Goal: Obtain resource: Download file/media

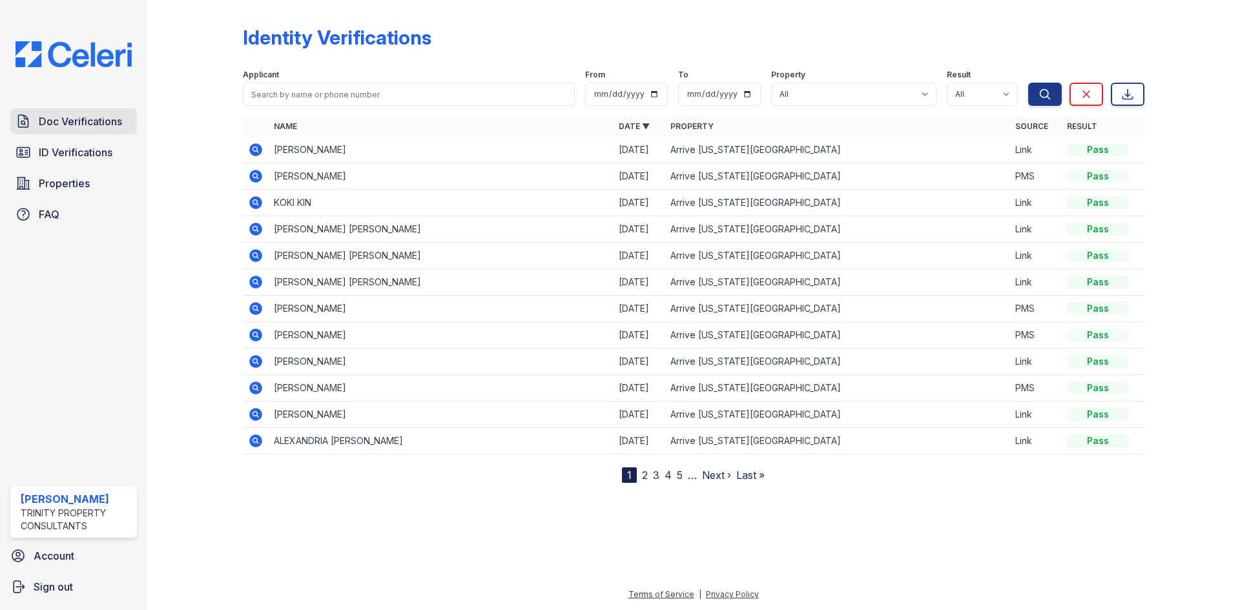
drag, startPoint x: 68, startPoint y: 133, endPoint x: 101, endPoint y: 119, distance: 35.9
click at [68, 133] on link "Doc Verifications" at bounding box center [73, 121] width 127 height 26
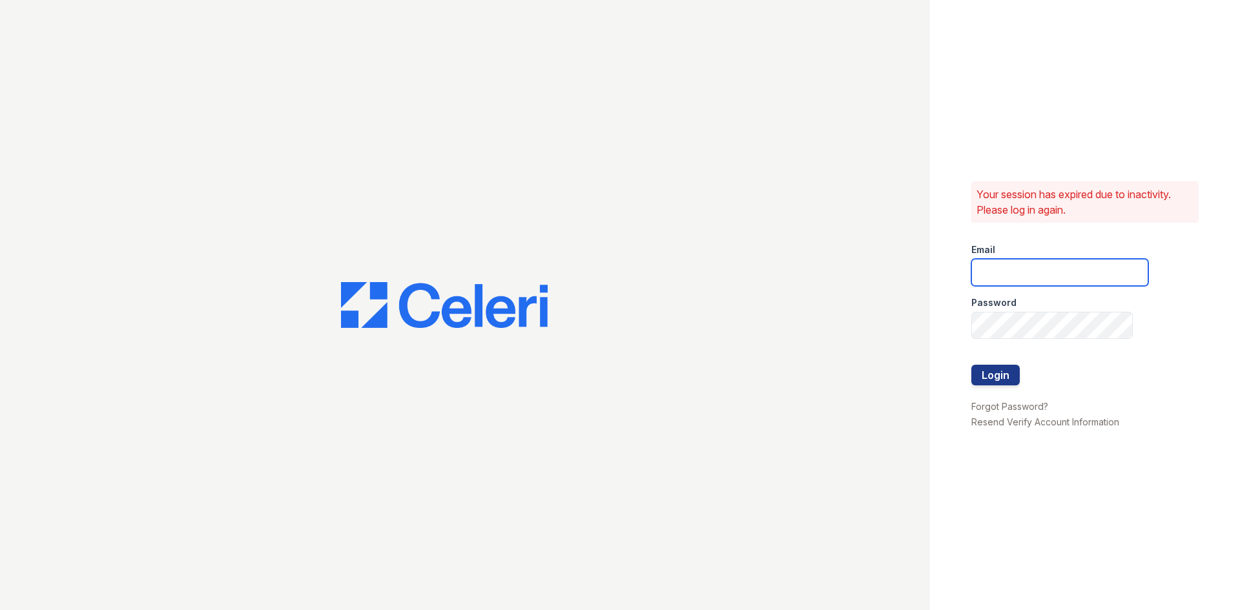
type input "[EMAIL_ADDRESS][DOMAIN_NAME]"
click at [986, 387] on div at bounding box center [1059, 391] width 177 height 13
click at [986, 382] on button "Login" at bounding box center [995, 375] width 48 height 21
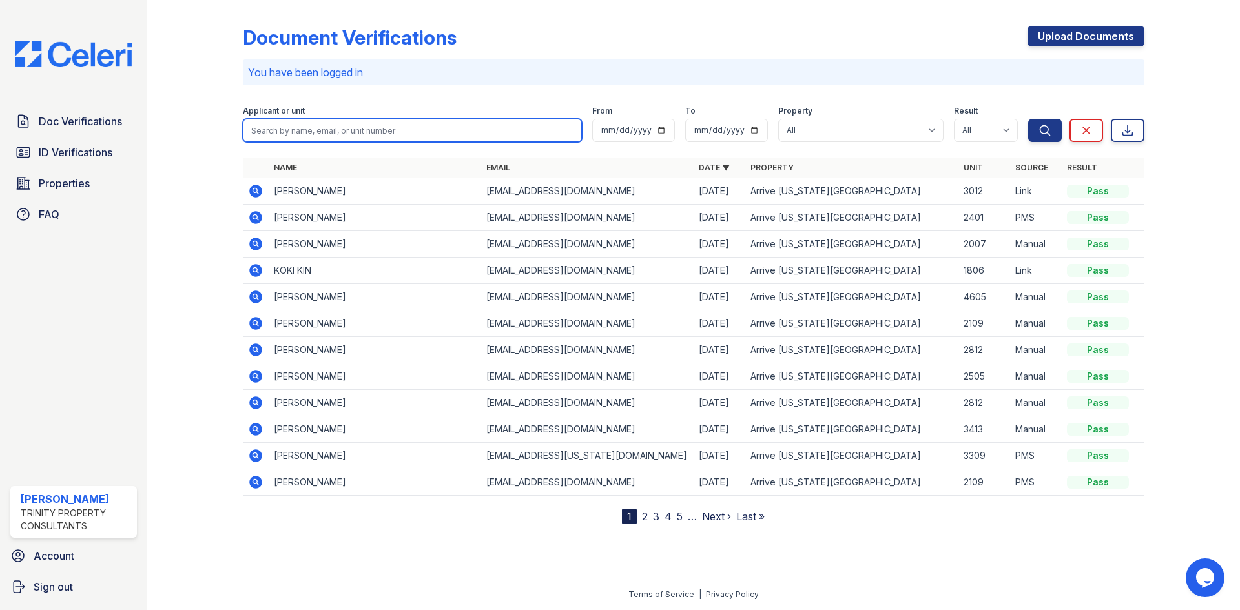
click at [369, 127] on input "search" at bounding box center [412, 130] width 339 height 23
type input "beidi"
click at [1028, 119] on button "Search" at bounding box center [1045, 130] width 34 height 23
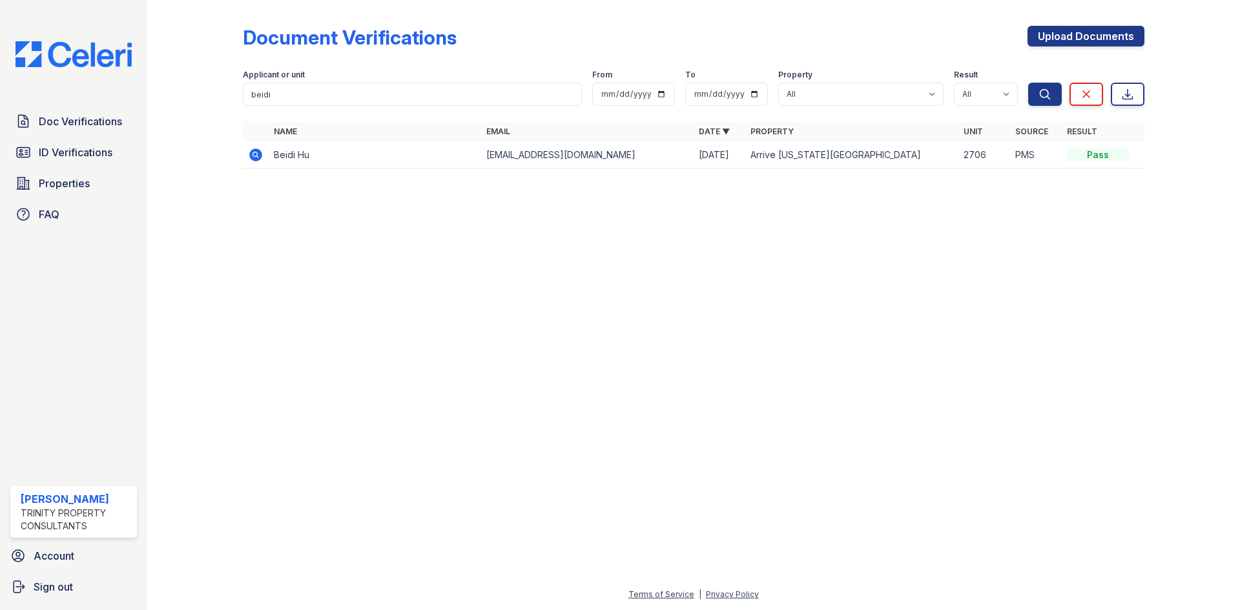
click at [251, 154] on icon at bounding box center [255, 154] width 13 height 13
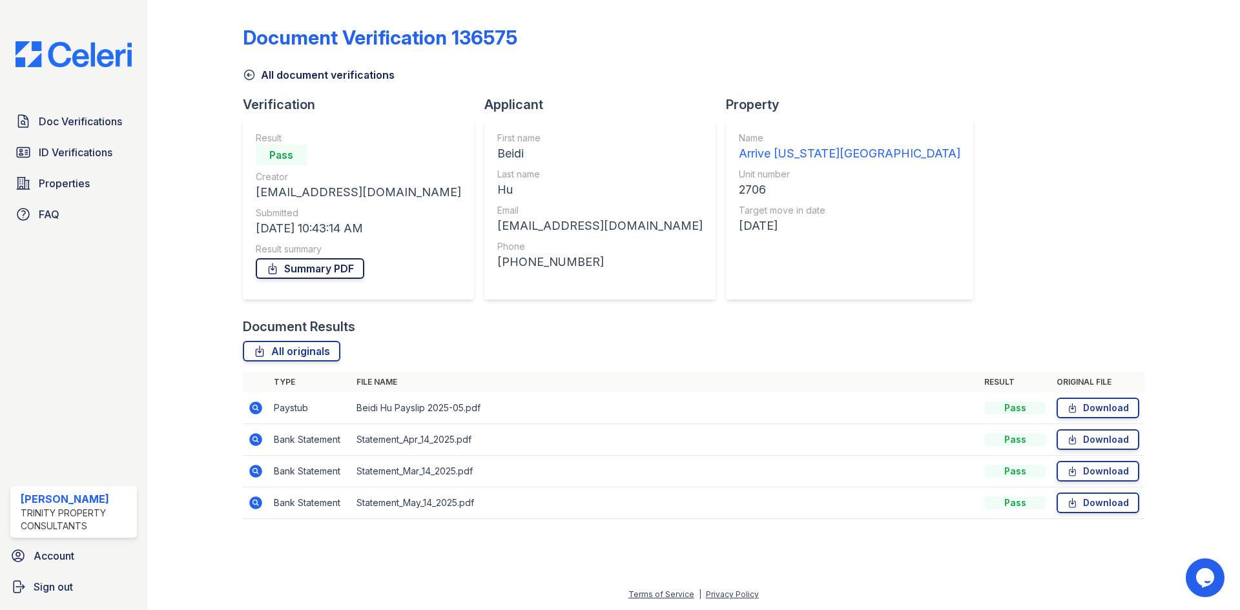
click at [348, 278] on link "Summary PDF" at bounding box center [310, 268] width 108 height 21
click at [1113, 415] on link "Download" at bounding box center [1097, 408] width 83 height 21
click at [98, 127] on span "Doc Verifications" at bounding box center [80, 121] width 83 height 15
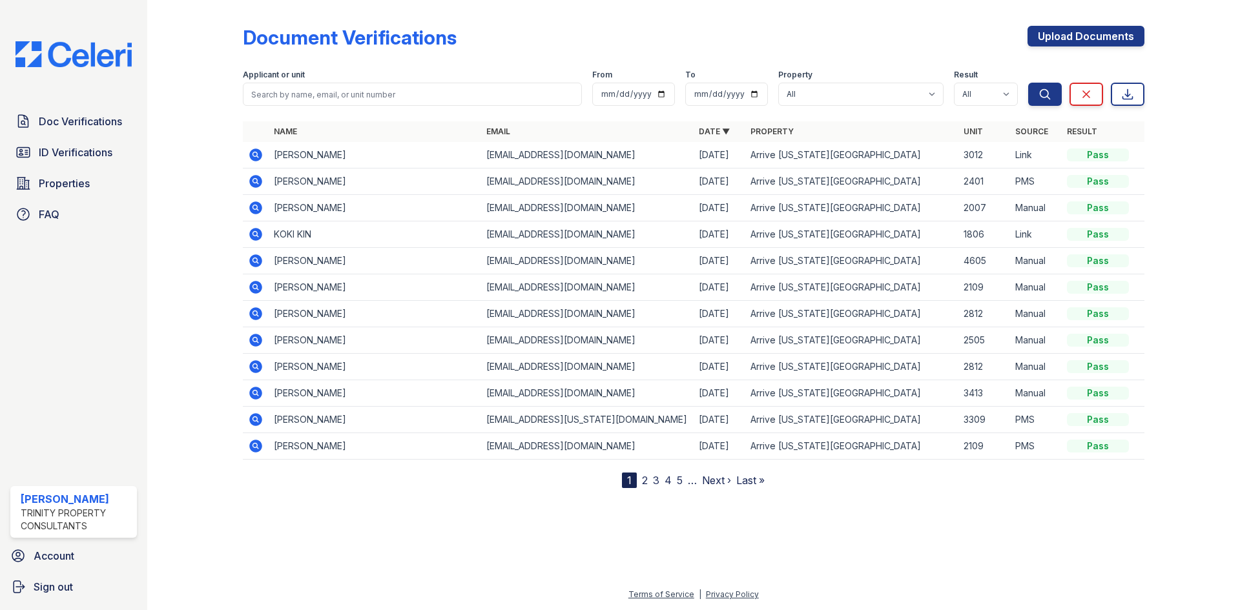
click at [265, 163] on td at bounding box center [256, 155] width 26 height 26
click at [258, 163] on td at bounding box center [256, 155] width 26 height 26
click at [257, 158] on icon at bounding box center [255, 154] width 13 height 13
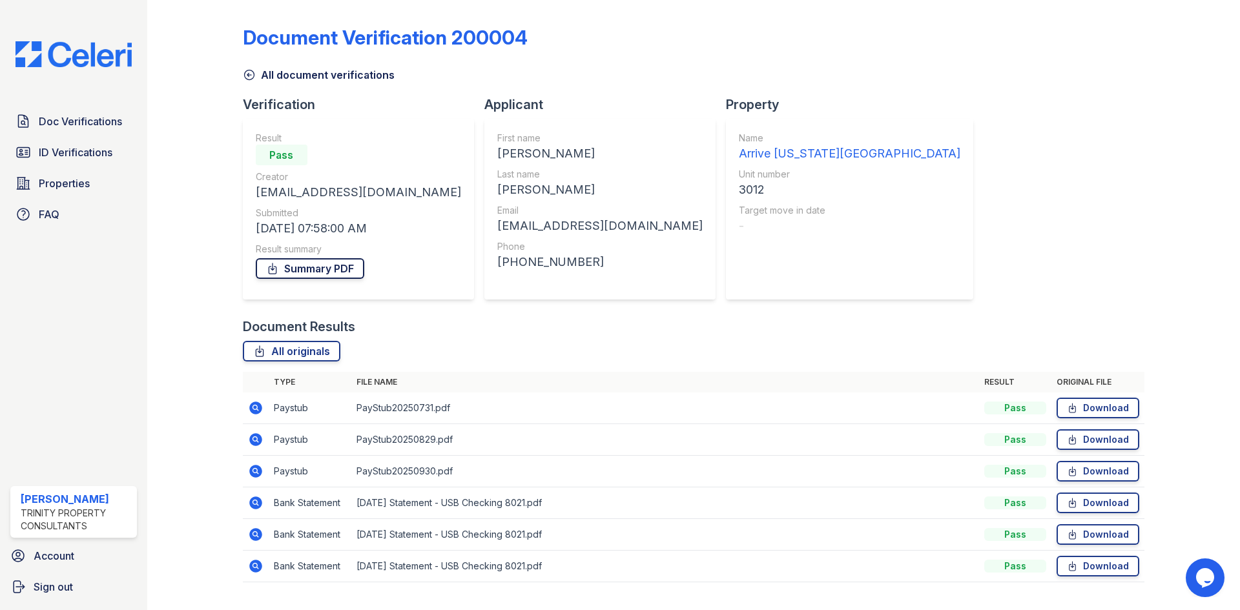
click at [303, 271] on link "Summary PDF" at bounding box center [310, 268] width 108 height 21
